Goal: Information Seeking & Learning: Learn about a topic

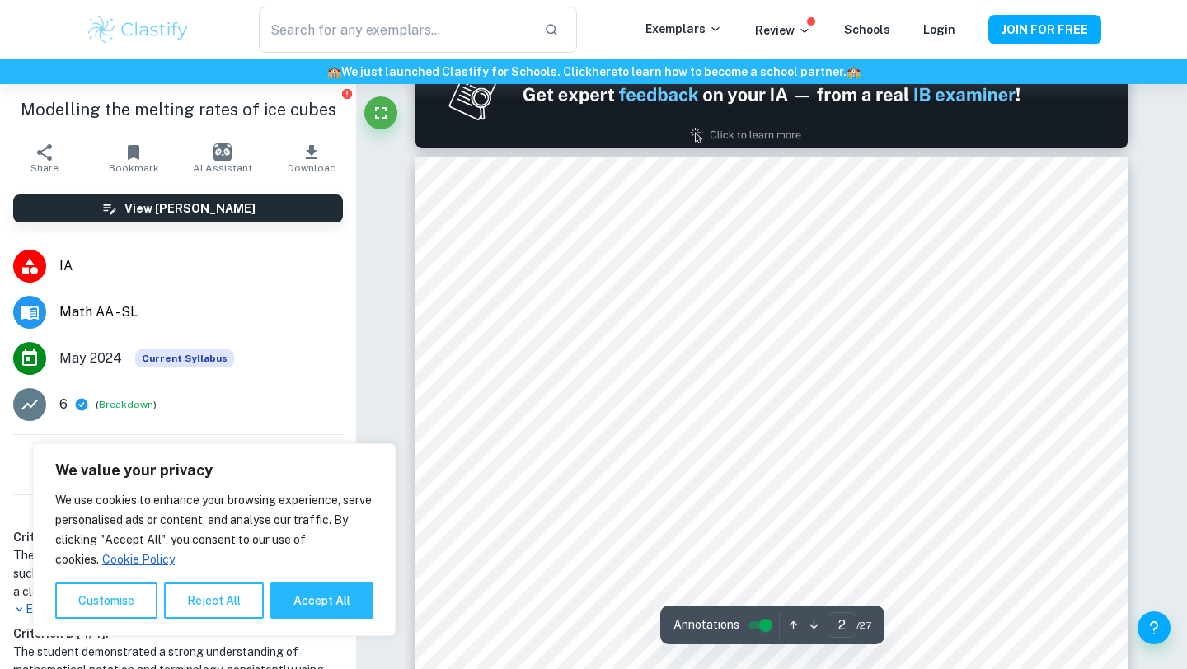
scroll to position [1039, 0]
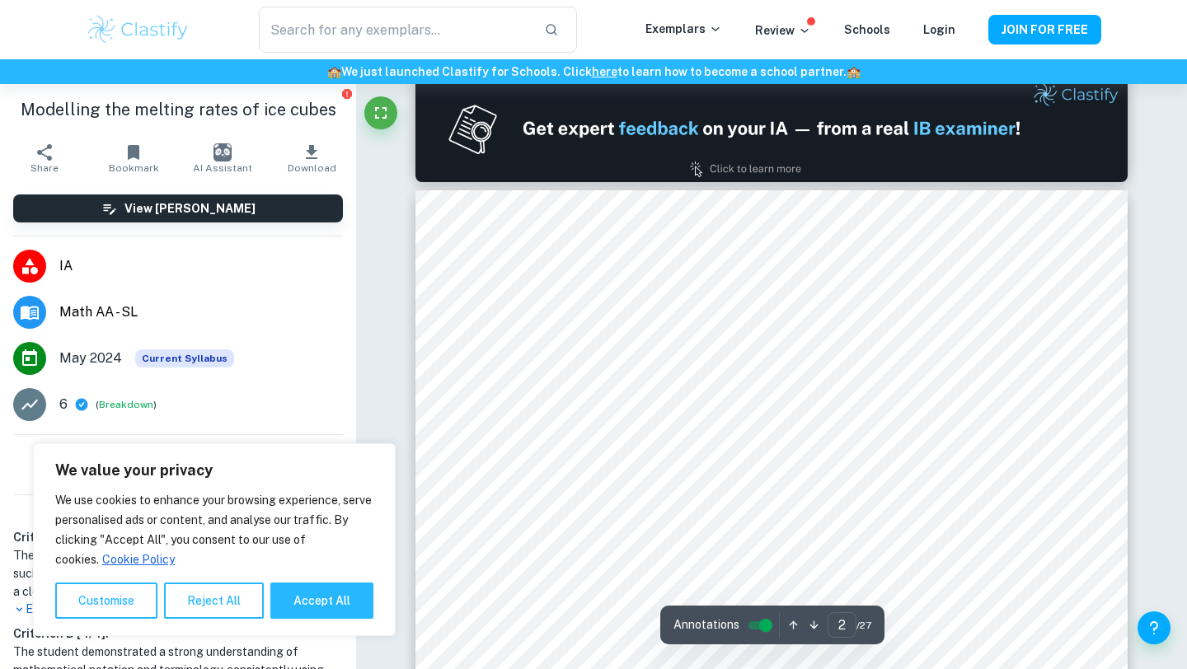
type input "1"
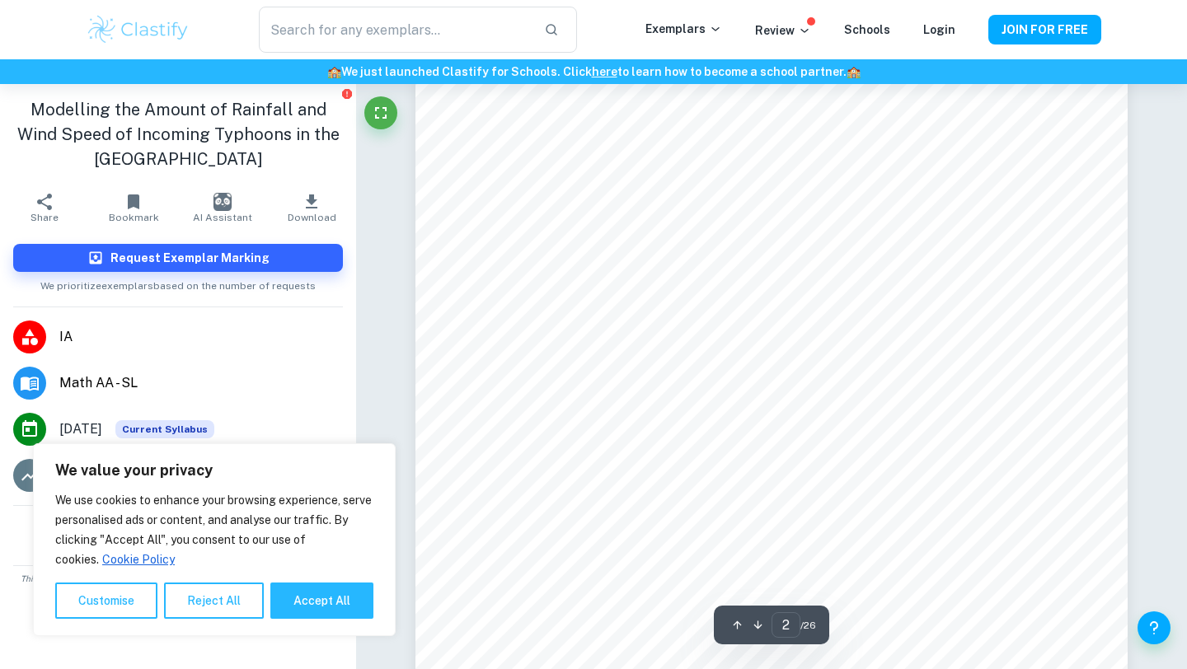
scroll to position [1093, 0]
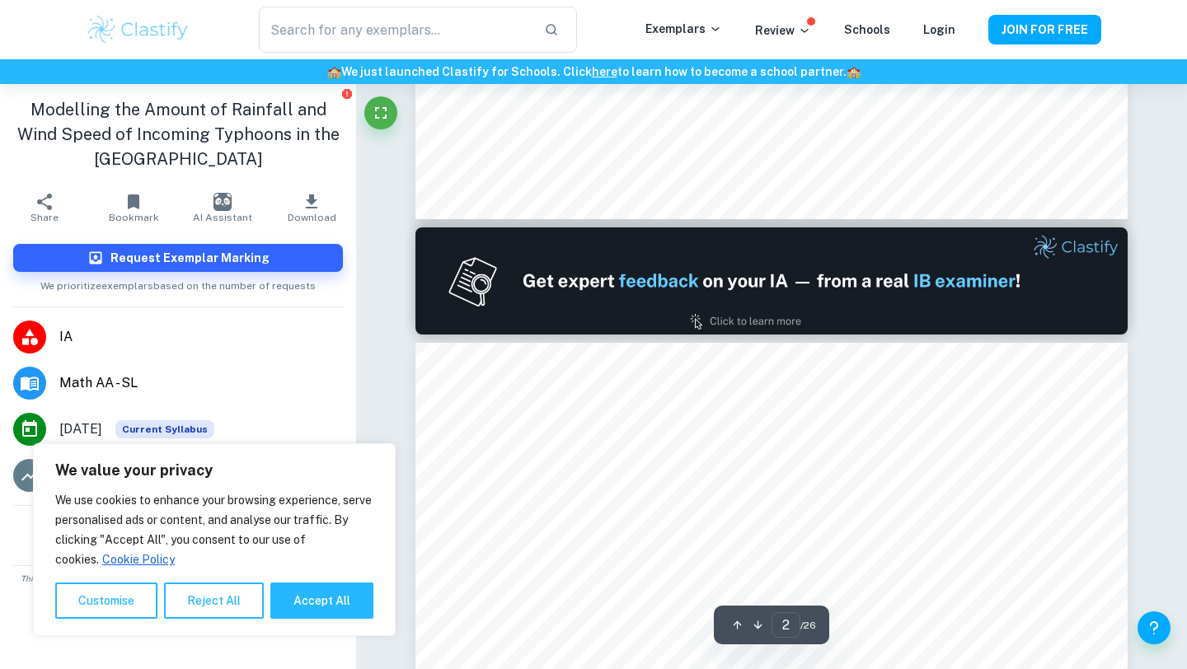
type input "1"
